Goal: Task Accomplishment & Management: Complete application form

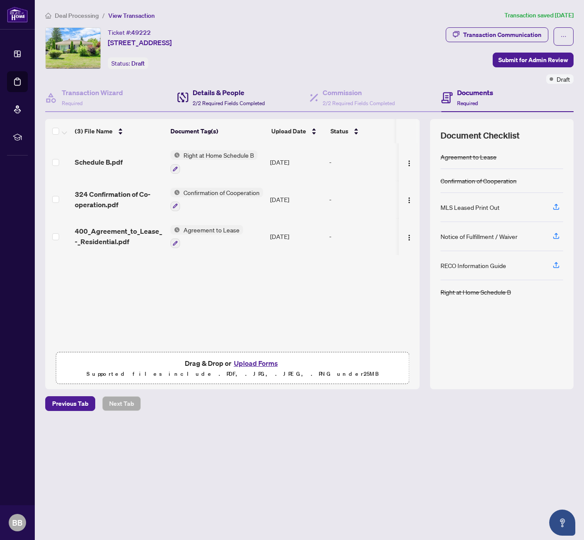
click at [230, 98] on div "Details & People 2/2 Required Fields Completed" at bounding box center [228, 97] width 72 height 20
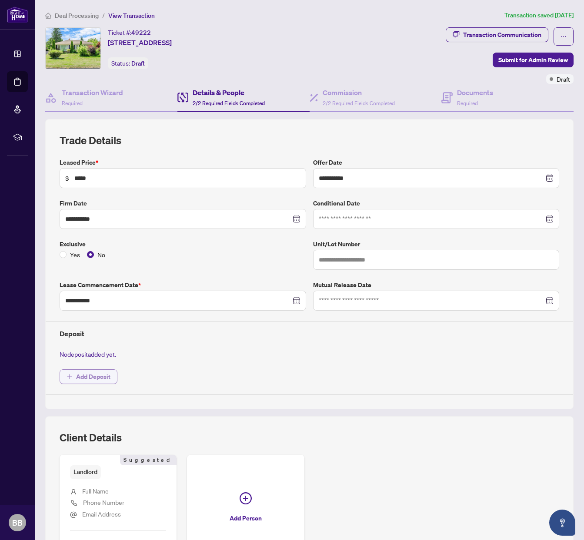
click at [83, 376] on span "Add Deposit" at bounding box center [93, 377] width 34 height 14
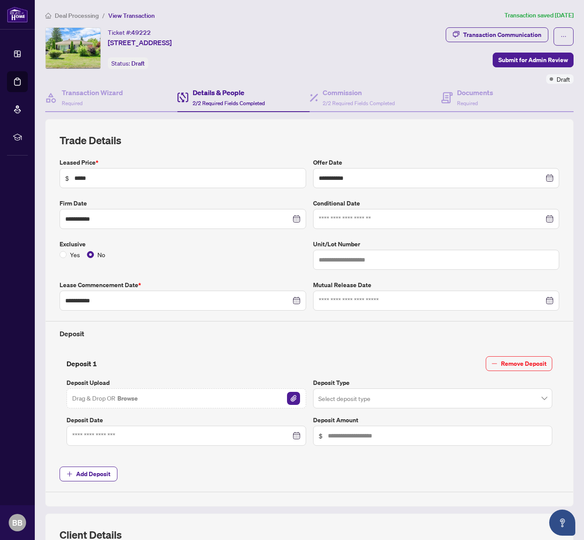
click at [126, 398] on button "Browse" at bounding box center [127, 398] width 22 height 11
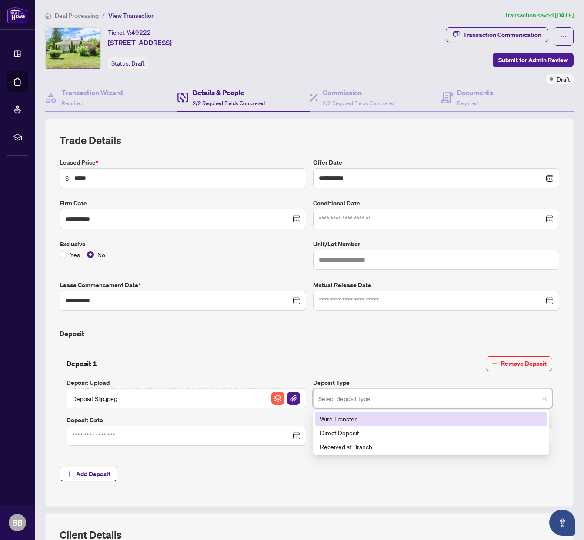
click at [353, 401] on input "search" at bounding box center [428, 399] width 221 height 19
click at [353, 415] on div "Wire Transfer" at bounding box center [431, 419] width 222 height 10
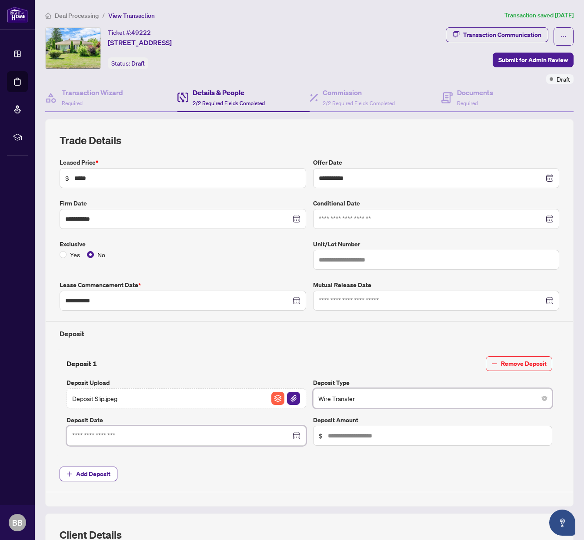
click at [206, 436] on input at bounding box center [181, 436] width 219 height 10
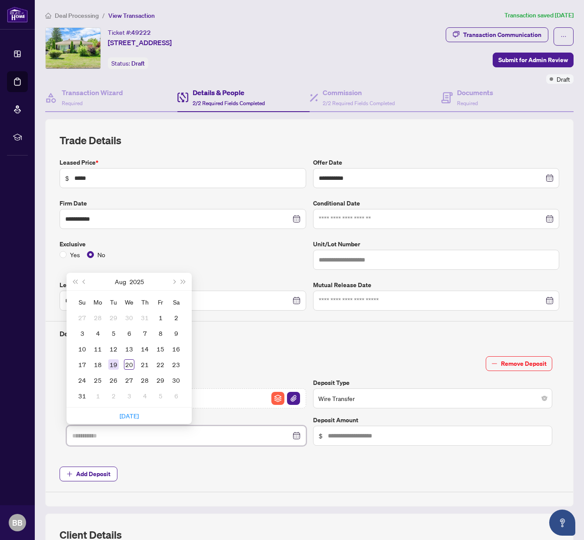
type input "**********"
click at [113, 365] on div "19" at bounding box center [113, 364] width 10 height 10
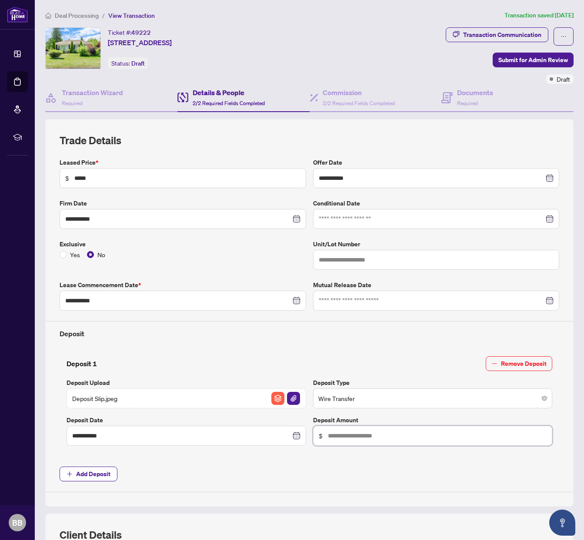
click at [352, 437] on input "text" at bounding box center [437, 436] width 219 height 10
type input "*****"
click at [241, 471] on span "Add Deposit" at bounding box center [309, 474] width 499 height 15
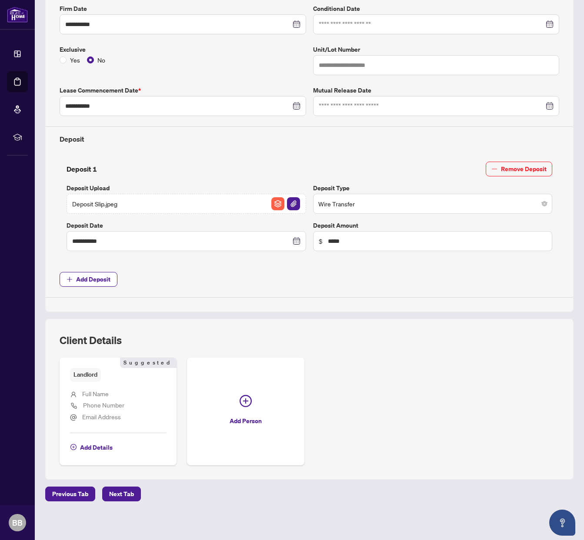
scroll to position [197, 0]
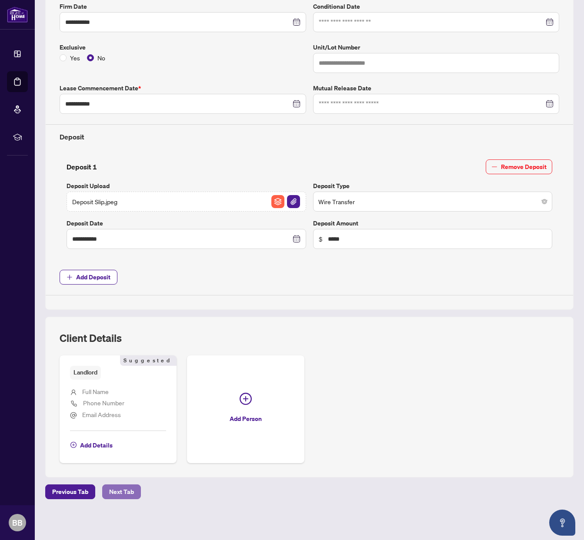
click at [118, 493] on span "Next Tab" at bounding box center [121, 492] width 25 height 14
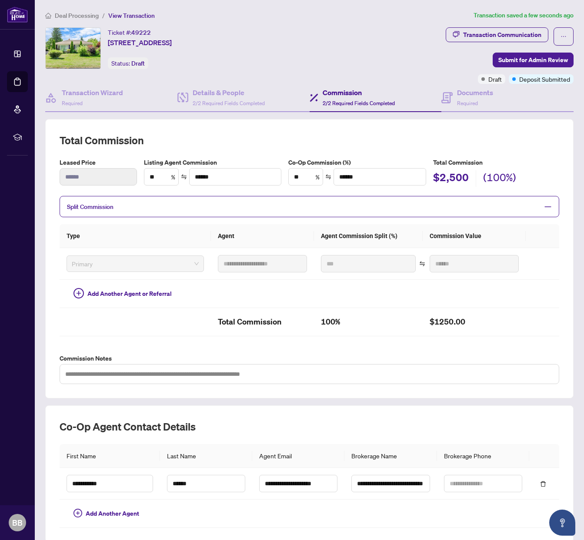
scroll to position [65, 0]
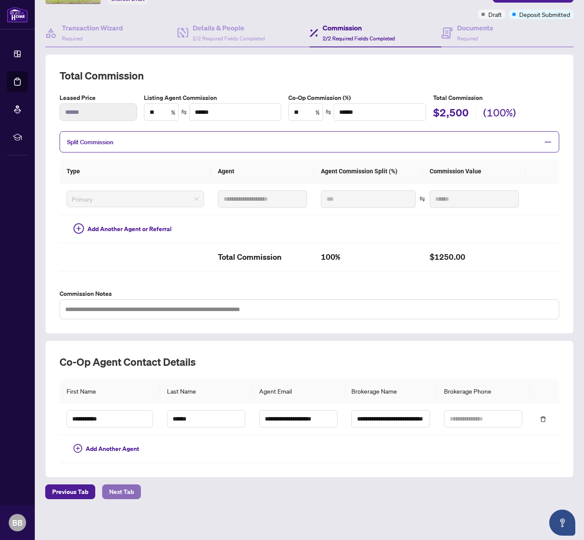
click at [123, 491] on span "Next Tab" at bounding box center [121, 492] width 25 height 14
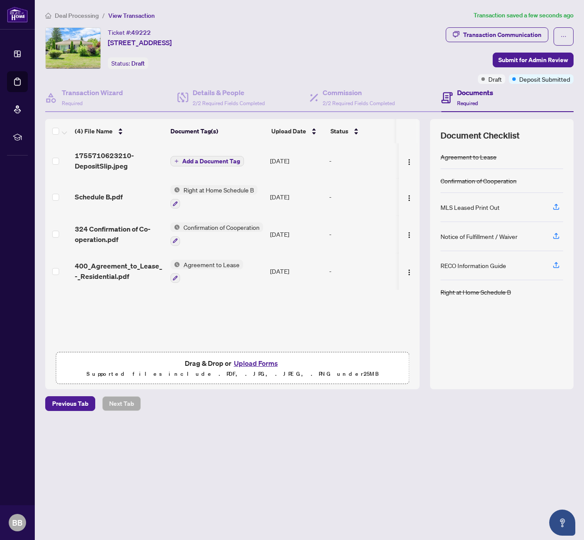
click at [194, 162] on span "Add a Document Tag" at bounding box center [211, 161] width 58 height 6
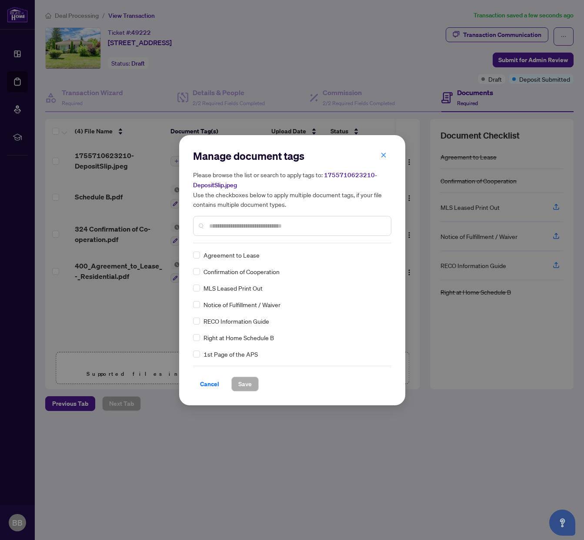
click at [219, 230] on input "text" at bounding box center [296, 226] width 175 height 10
type input "****"
click at [249, 384] on span "Save" at bounding box center [244, 384] width 13 height 14
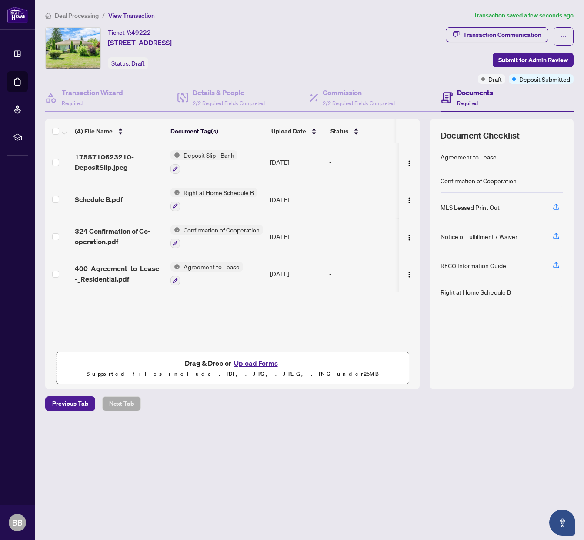
click at [216, 155] on span "Deposit Slip - Bank" at bounding box center [208, 155] width 57 height 10
click at [171, 166] on button "button" at bounding box center [175, 169] width 10 height 10
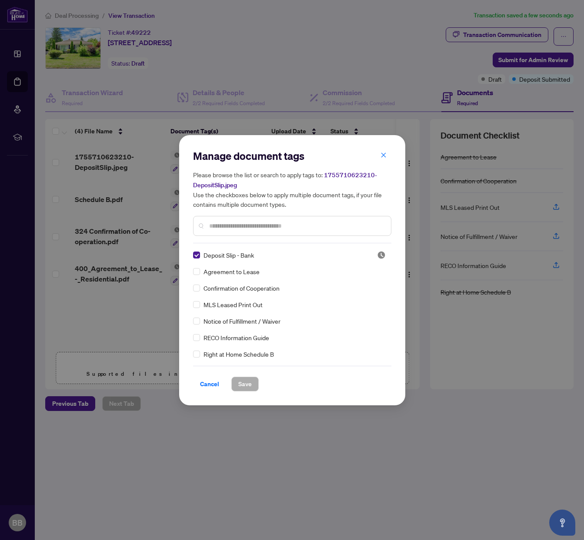
click at [232, 227] on input "text" at bounding box center [296, 226] width 175 height 10
type input "*******"
click at [211, 383] on span "Cancel" at bounding box center [209, 384] width 19 height 14
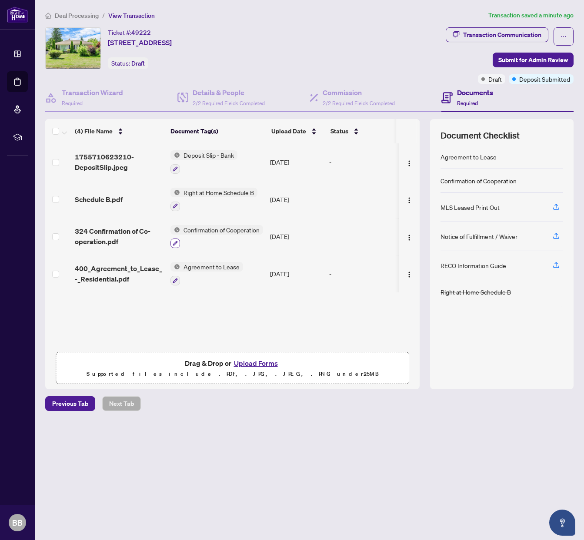
click at [177, 241] on icon "button" at bounding box center [175, 243] width 5 height 5
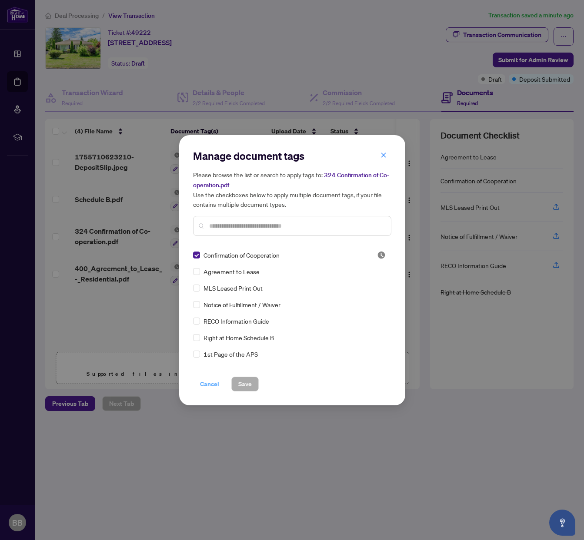
click at [215, 385] on span "Cancel" at bounding box center [209, 384] width 19 height 14
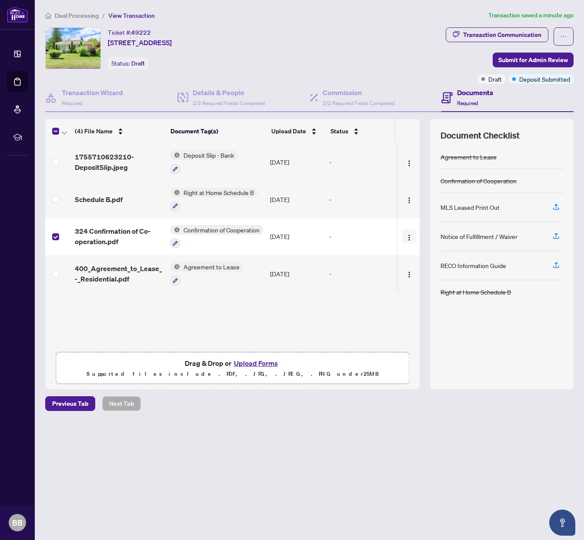
click at [406, 237] on img "button" at bounding box center [408, 237] width 7 height 7
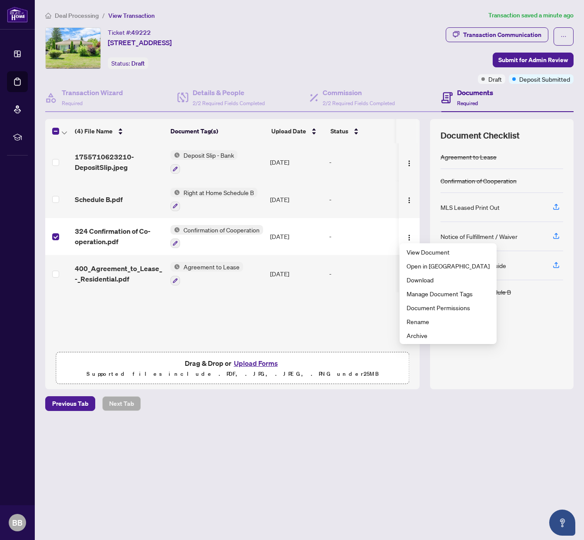
click at [337, 318] on div "(4) File Name Document Tag(s) Upload Date Status 1755710623210-DepositSlip.jpeg…" at bounding box center [232, 254] width 374 height 270
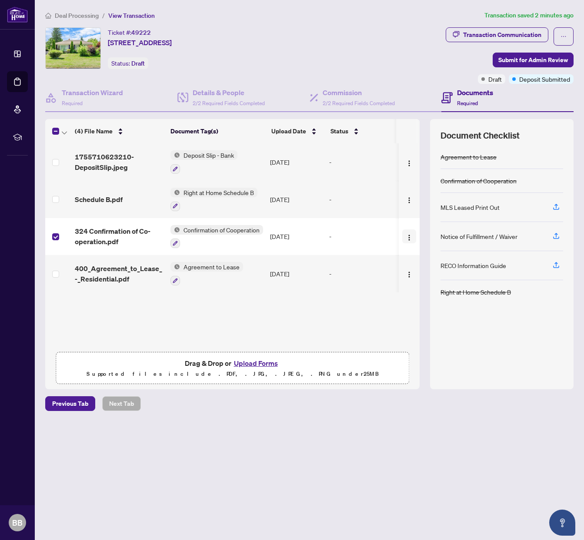
click at [405, 238] on img "button" at bounding box center [408, 237] width 7 height 7
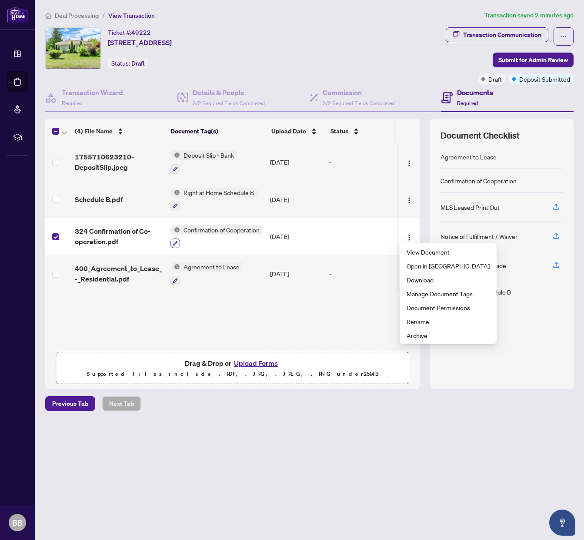
click at [179, 242] on button "button" at bounding box center [175, 244] width 10 height 10
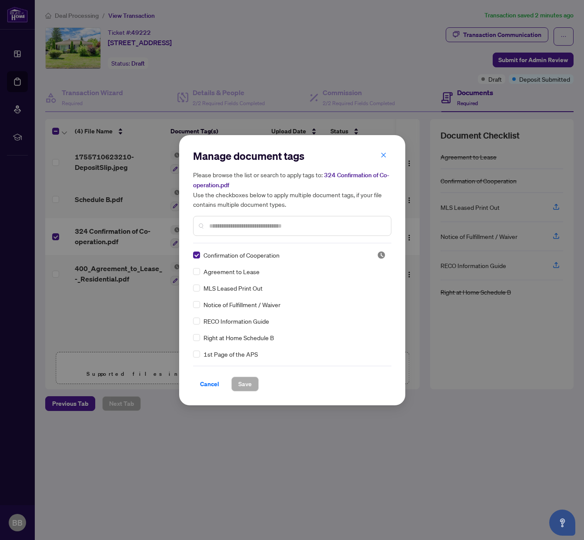
click at [206, 381] on span "Cancel" at bounding box center [209, 384] width 19 height 14
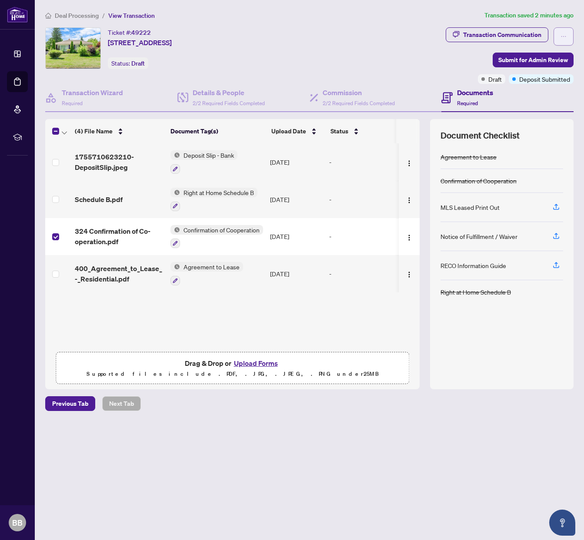
click at [558, 37] on button "button" at bounding box center [563, 36] width 20 height 18
click at [307, 38] on div "Ticket #: 49222 [STREET_ADDRESS] Status: Draft" at bounding box center [176, 48] width 262 height 42
click at [405, 236] on img "button" at bounding box center [408, 237] width 7 height 7
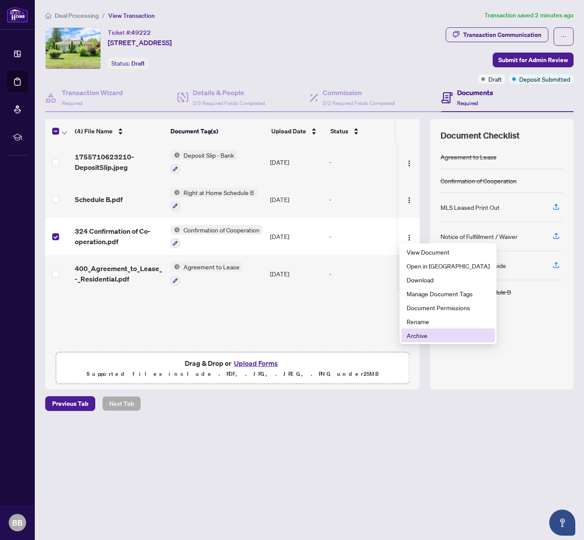
click at [428, 332] on span "Archive" at bounding box center [447, 336] width 83 height 10
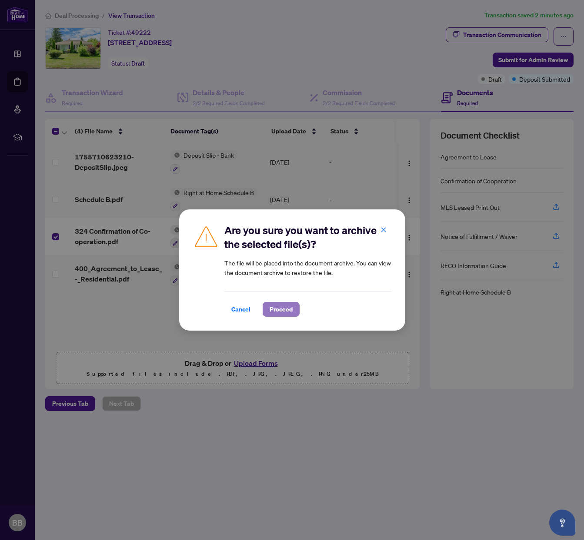
click at [288, 309] on span "Proceed" at bounding box center [280, 309] width 23 height 14
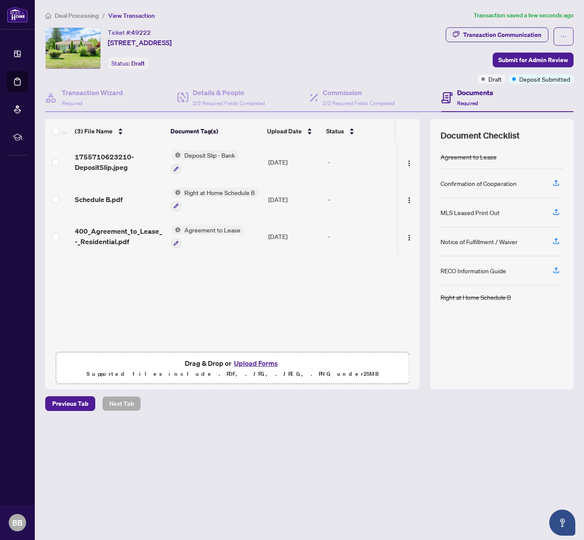
click at [478, 186] on div "Confirmation of Cooperation" at bounding box center [478, 184] width 76 height 10
click at [558, 181] on icon "button" at bounding box center [556, 183] width 8 height 8
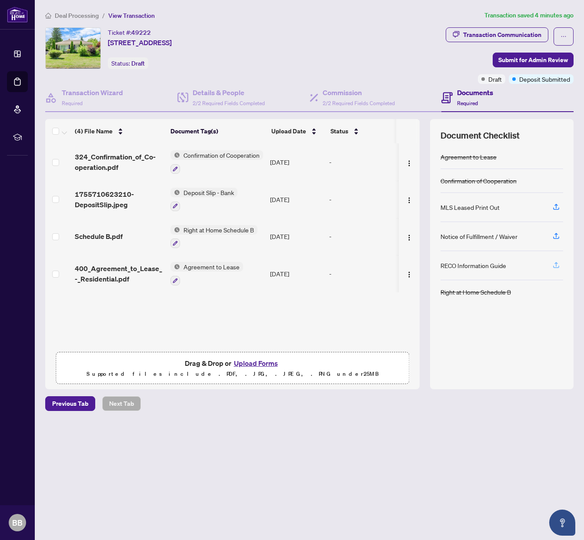
click at [556, 264] on icon "button" at bounding box center [555, 264] width 3 height 4
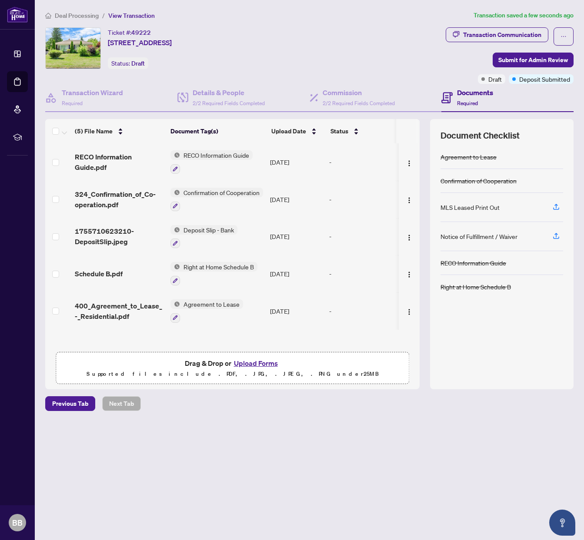
scroll to position [0, 0]
click at [557, 206] on icon "button" at bounding box center [556, 207] width 8 height 8
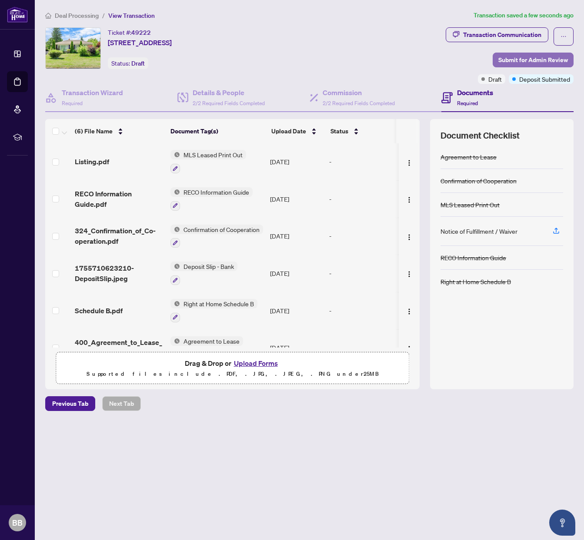
click at [546, 62] on span "Submit for Admin Review" at bounding box center [533, 60] width 70 height 14
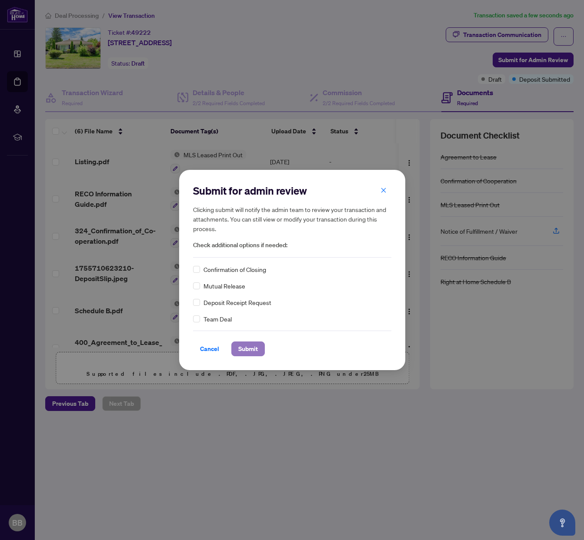
click at [245, 347] on span "Submit" at bounding box center [248, 349] width 20 height 14
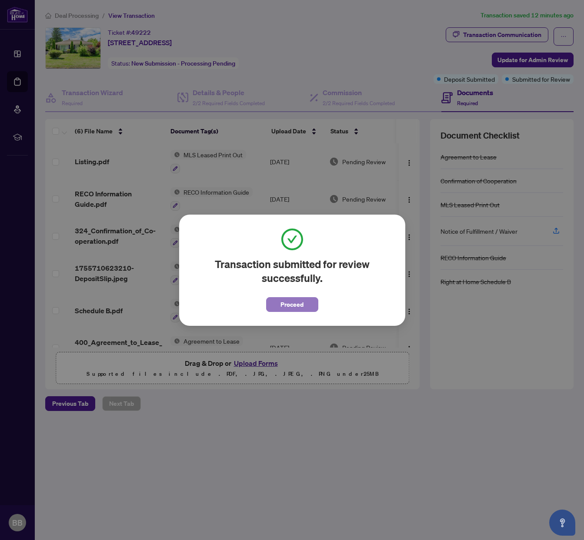
click at [295, 305] on span "Proceed" at bounding box center [291, 305] width 23 height 14
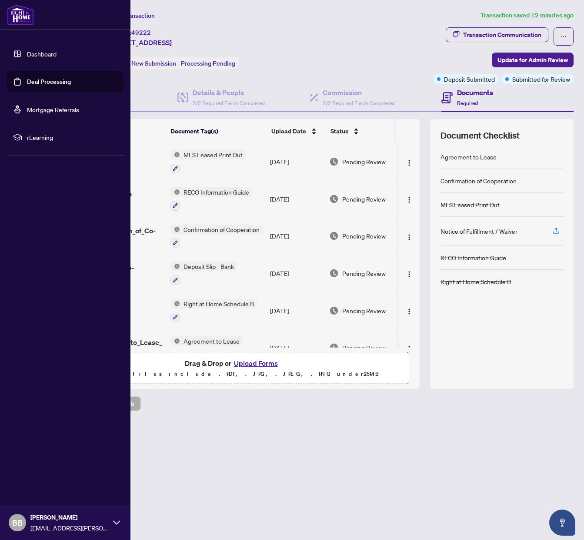
click at [27, 55] on link "Dashboard" at bounding box center [42, 54] width 30 height 8
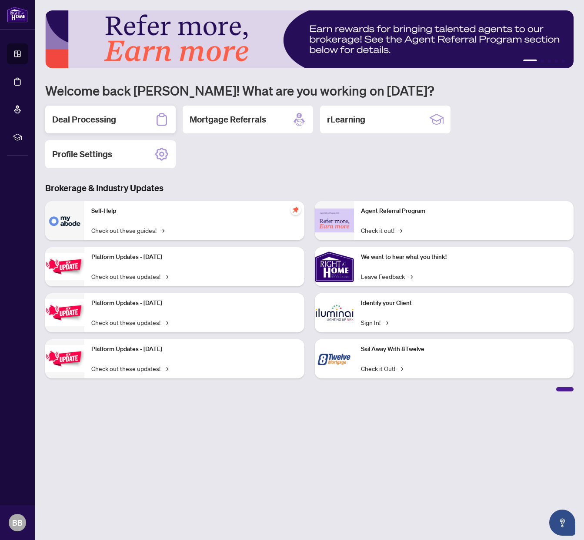
click at [117, 124] on div "Deal Processing" at bounding box center [110, 120] width 130 height 28
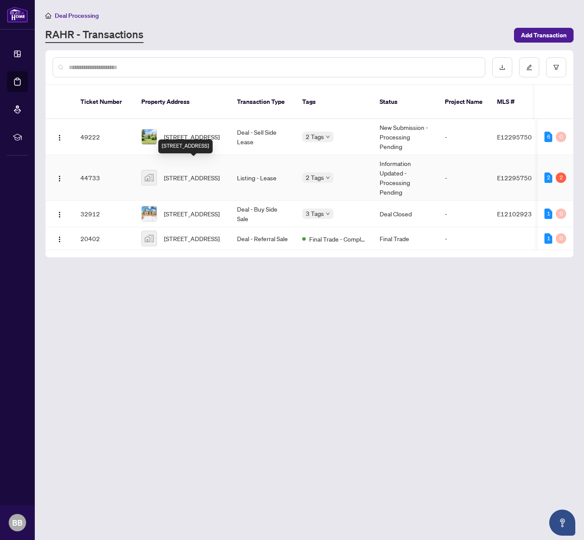
click at [177, 173] on span "[STREET_ADDRESS]" at bounding box center [192, 178] width 56 height 10
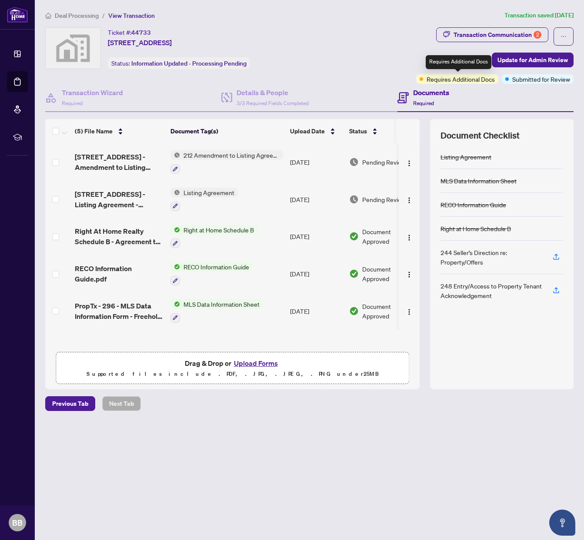
click at [471, 80] on span "Requires Additional Docs" at bounding box center [460, 79] width 68 height 10
click at [523, 36] on div "Transaction Communication 2" at bounding box center [497, 35] width 88 height 14
type textarea "**********"
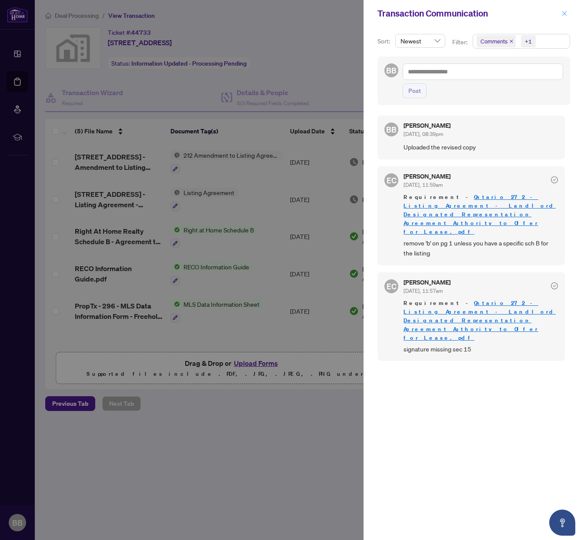
click at [561, 15] on icon "close" at bounding box center [564, 13] width 6 height 6
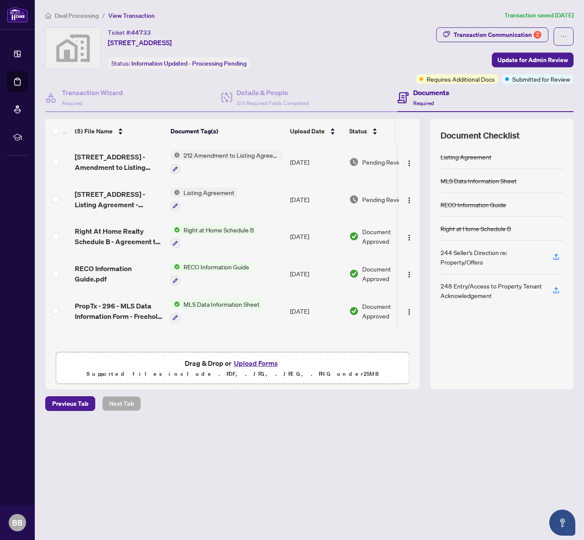
scroll to position [0, 0]
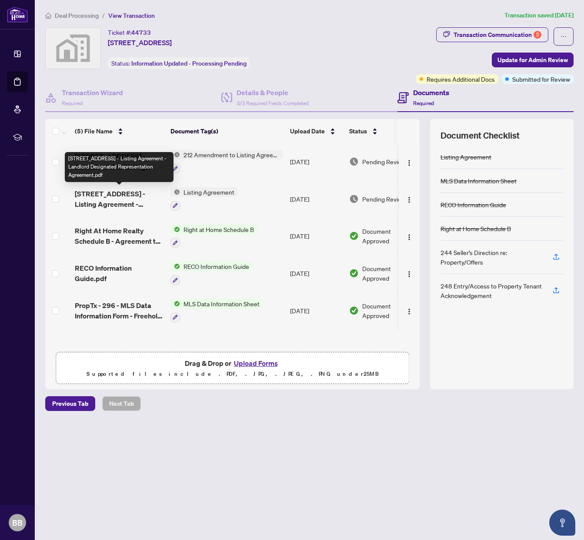
click at [107, 202] on span "[STREET_ADDRESS] - Listing Agreement - Landlord Designated Representation Agree…" at bounding box center [119, 199] width 89 height 21
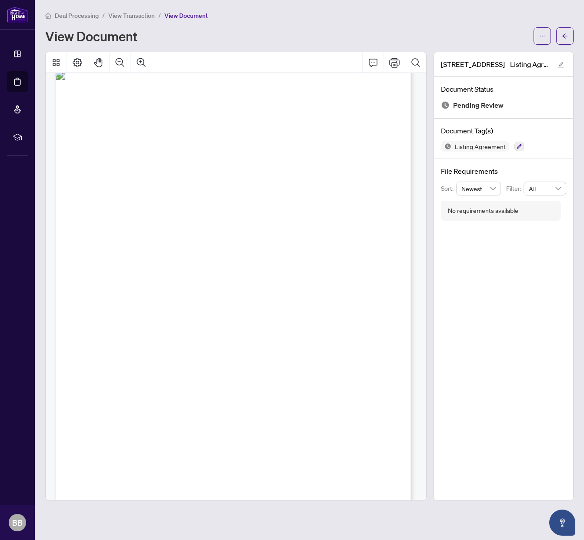
scroll to position [1949, 0]
click at [564, 36] on icon "arrow-left" at bounding box center [564, 36] width 6 height 6
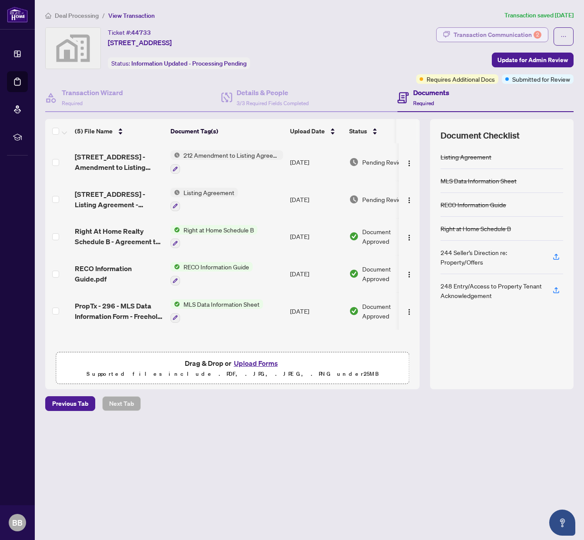
click at [483, 38] on div "Transaction Communication 2" at bounding box center [497, 35] width 88 height 14
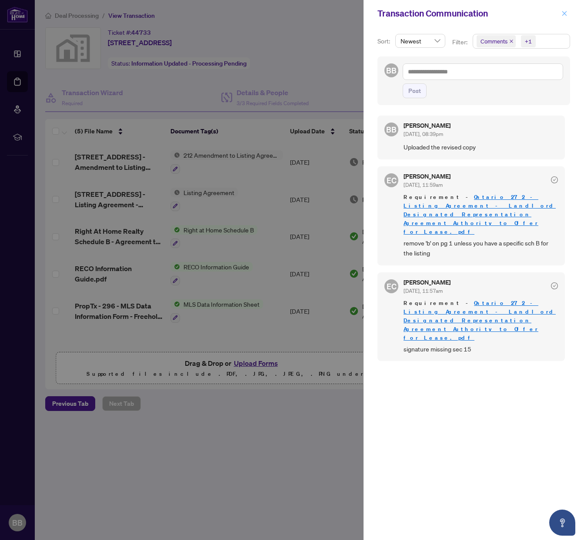
click at [567, 15] on button "button" at bounding box center [563, 13] width 11 height 10
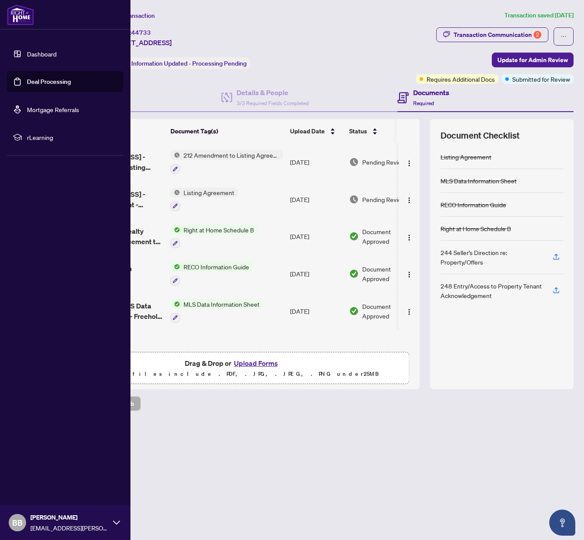
click at [34, 52] on link "Dashboard" at bounding box center [42, 54] width 30 height 8
